Goal: Transaction & Acquisition: Purchase product/service

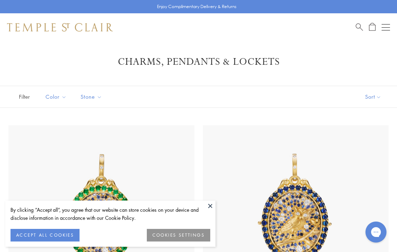
click at [211, 204] on button at bounding box center [210, 206] width 11 height 11
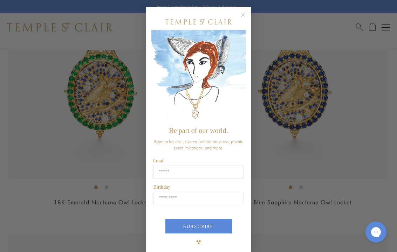
scroll to position [138, 0]
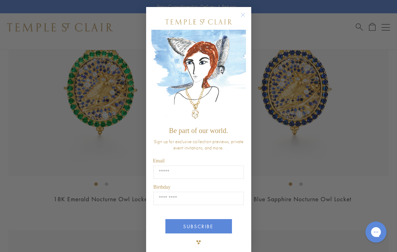
click at [246, 14] on circle "Close dialog" at bounding box center [243, 15] width 8 height 8
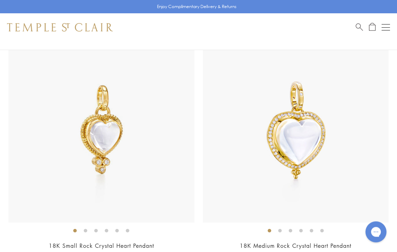
scroll to position [3216, 0]
click at [306, 155] on img at bounding box center [296, 130] width 186 height 186
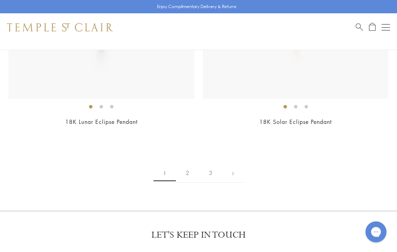
scroll to position [7665, 0]
click at [187, 165] on link "2" at bounding box center [187, 173] width 23 height 19
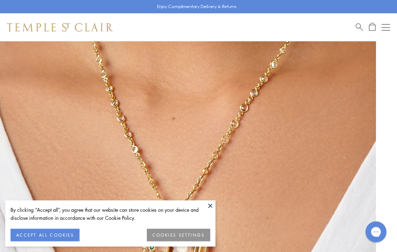
scroll to position [84, 0]
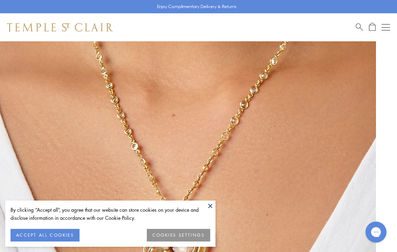
click at [213, 204] on button at bounding box center [210, 206] width 11 height 11
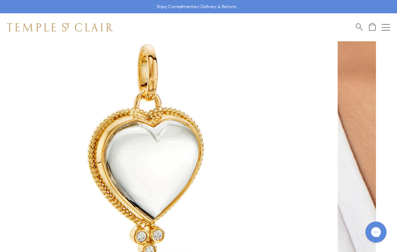
click at [244, 188] on img at bounding box center [150, 146] width 376 height 376
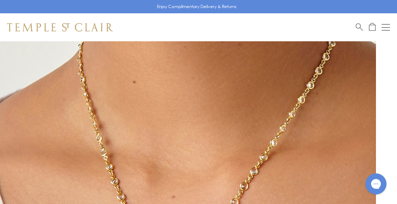
scroll to position [0, 0]
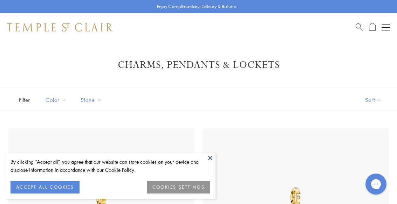
click at [210, 163] on button at bounding box center [210, 158] width 11 height 11
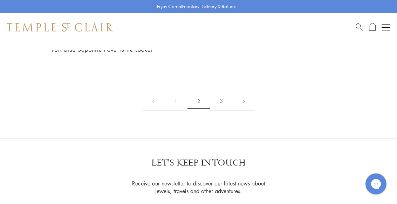
scroll to position [7016, 0]
click at [224, 92] on link "3" at bounding box center [221, 101] width 23 height 19
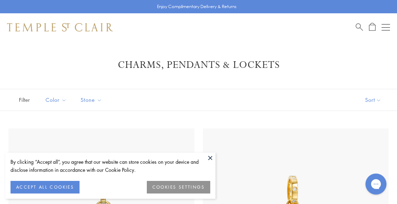
click at [214, 157] on button at bounding box center [210, 158] width 11 height 11
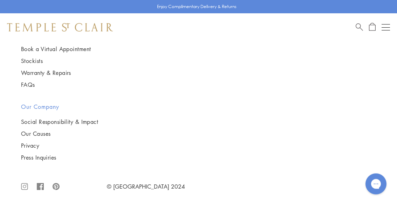
scroll to position [1268, 0]
